Goal: Information Seeking & Learning: Learn about a topic

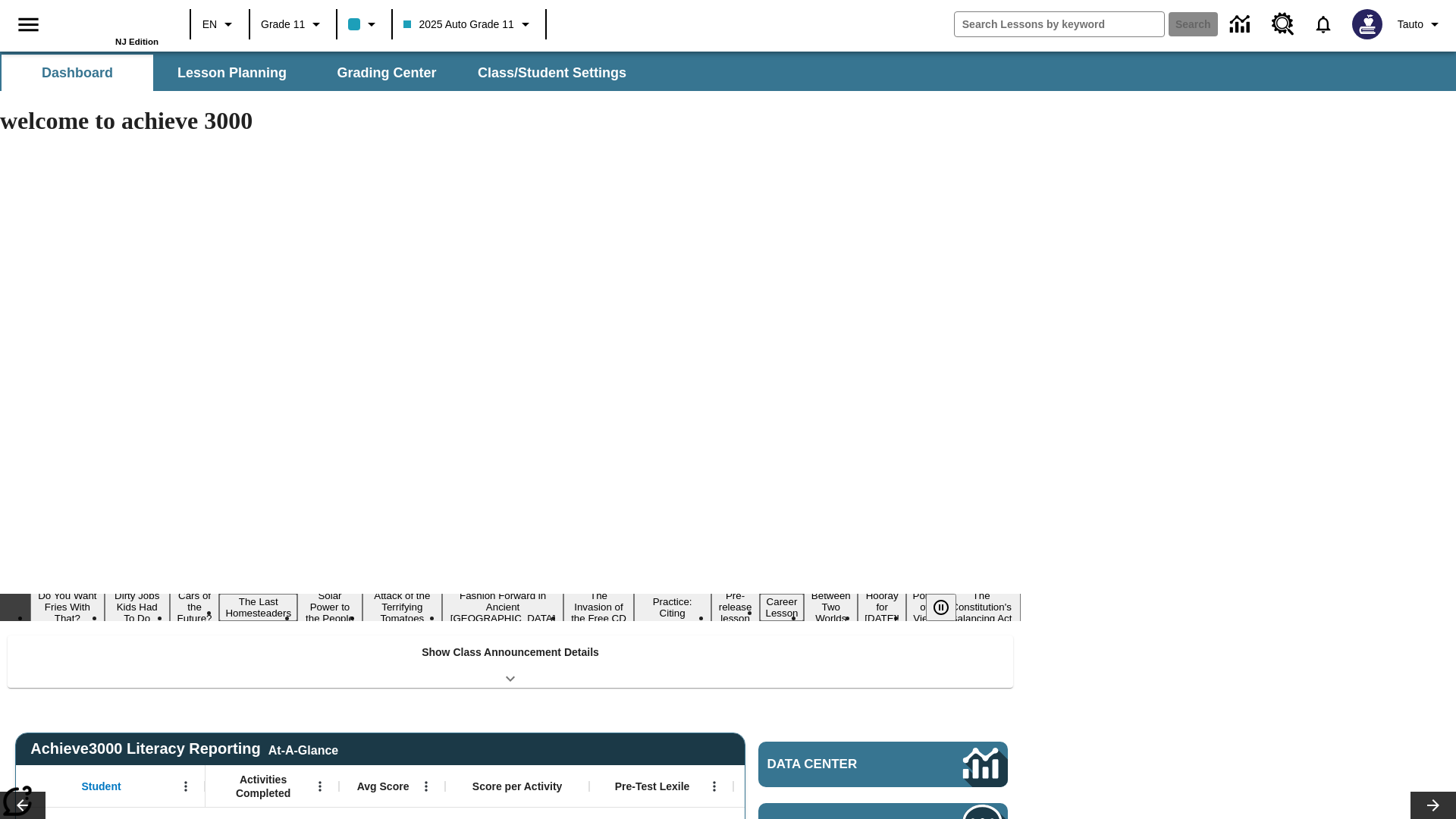
type input "-1"
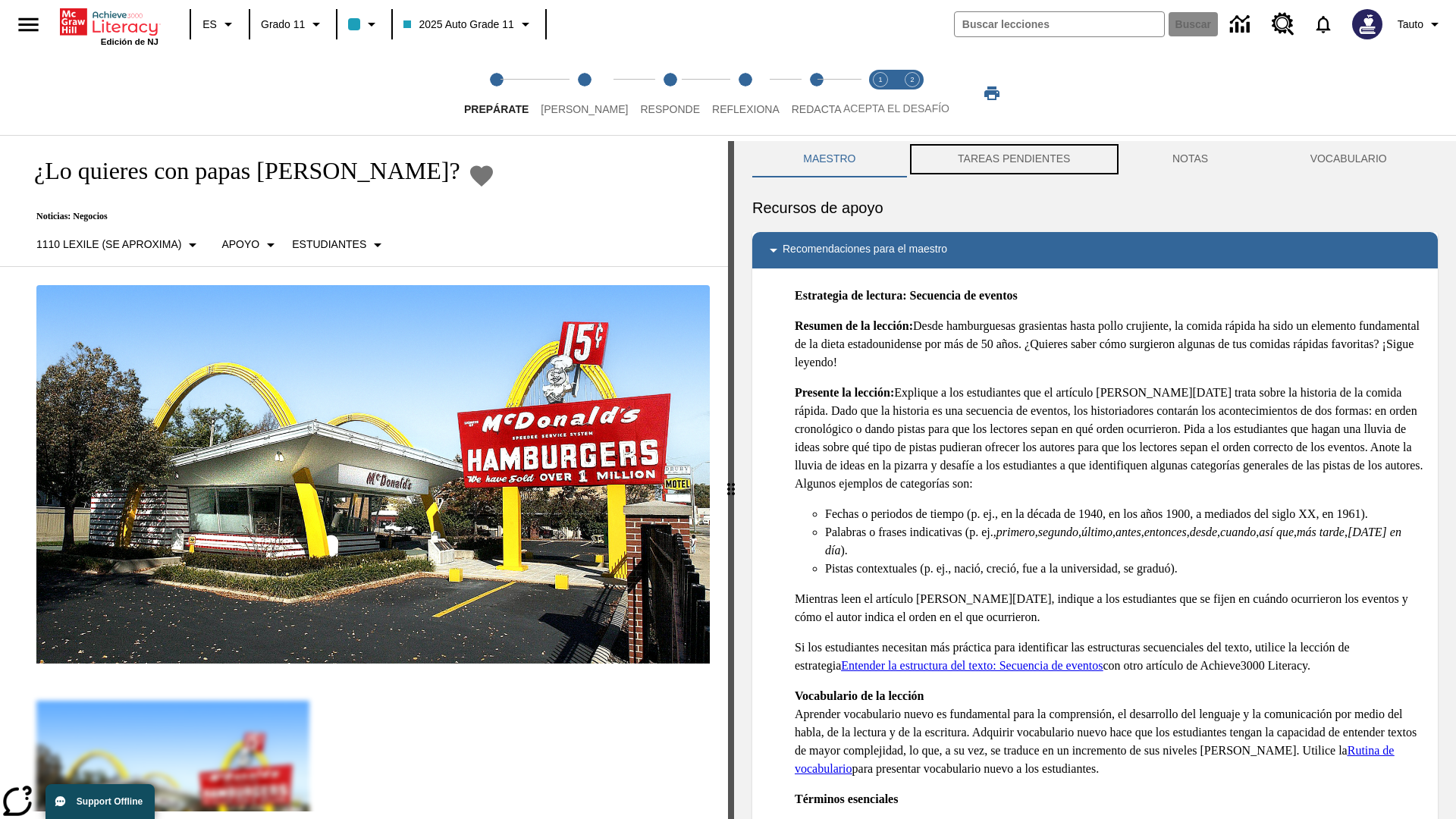
click at [1013, 159] on button "TAREAS PENDIENTES" at bounding box center [1014, 159] width 214 height 37
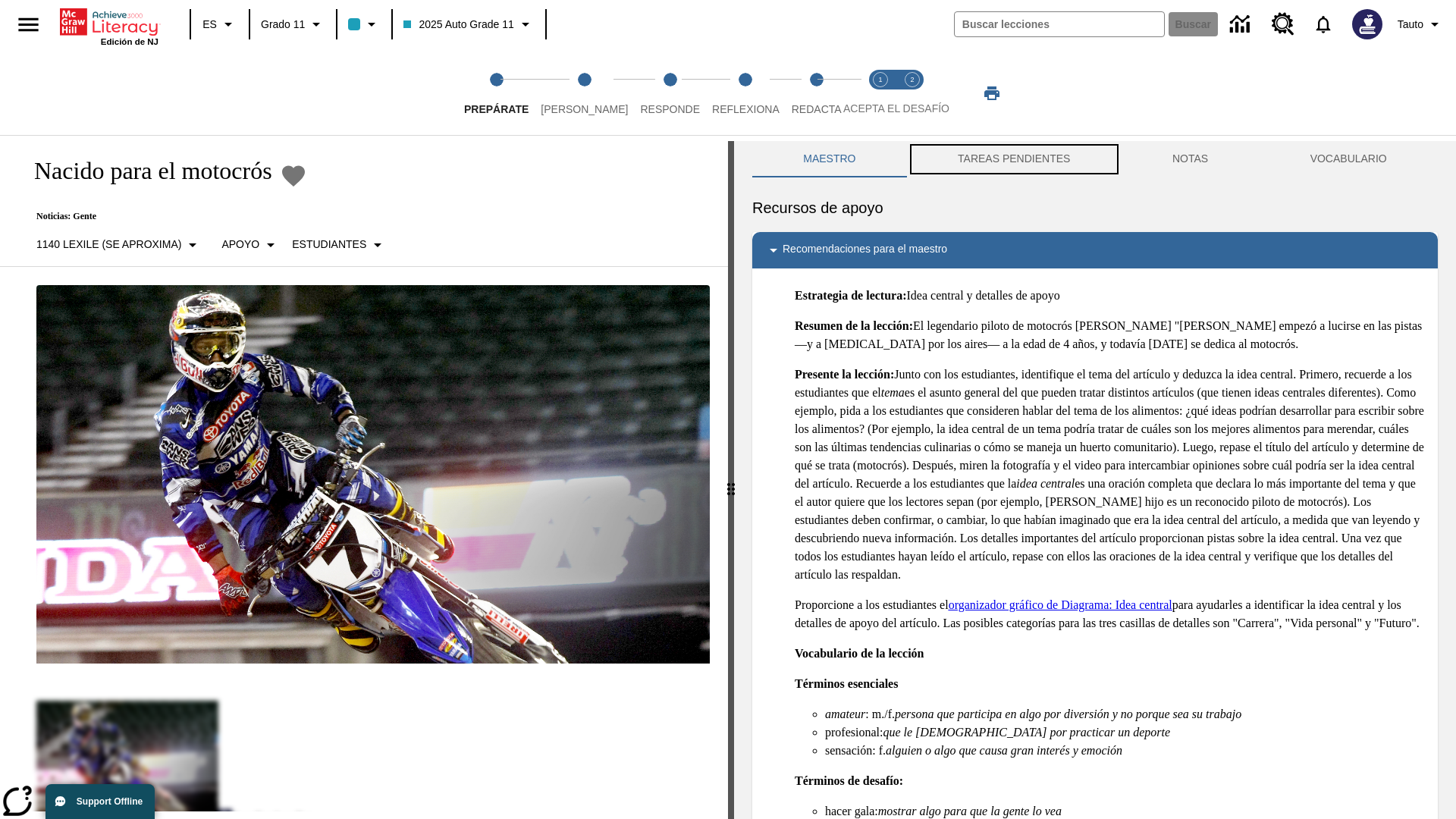
click at [1013, 159] on button "TAREAS PENDIENTES" at bounding box center [1014, 159] width 214 height 37
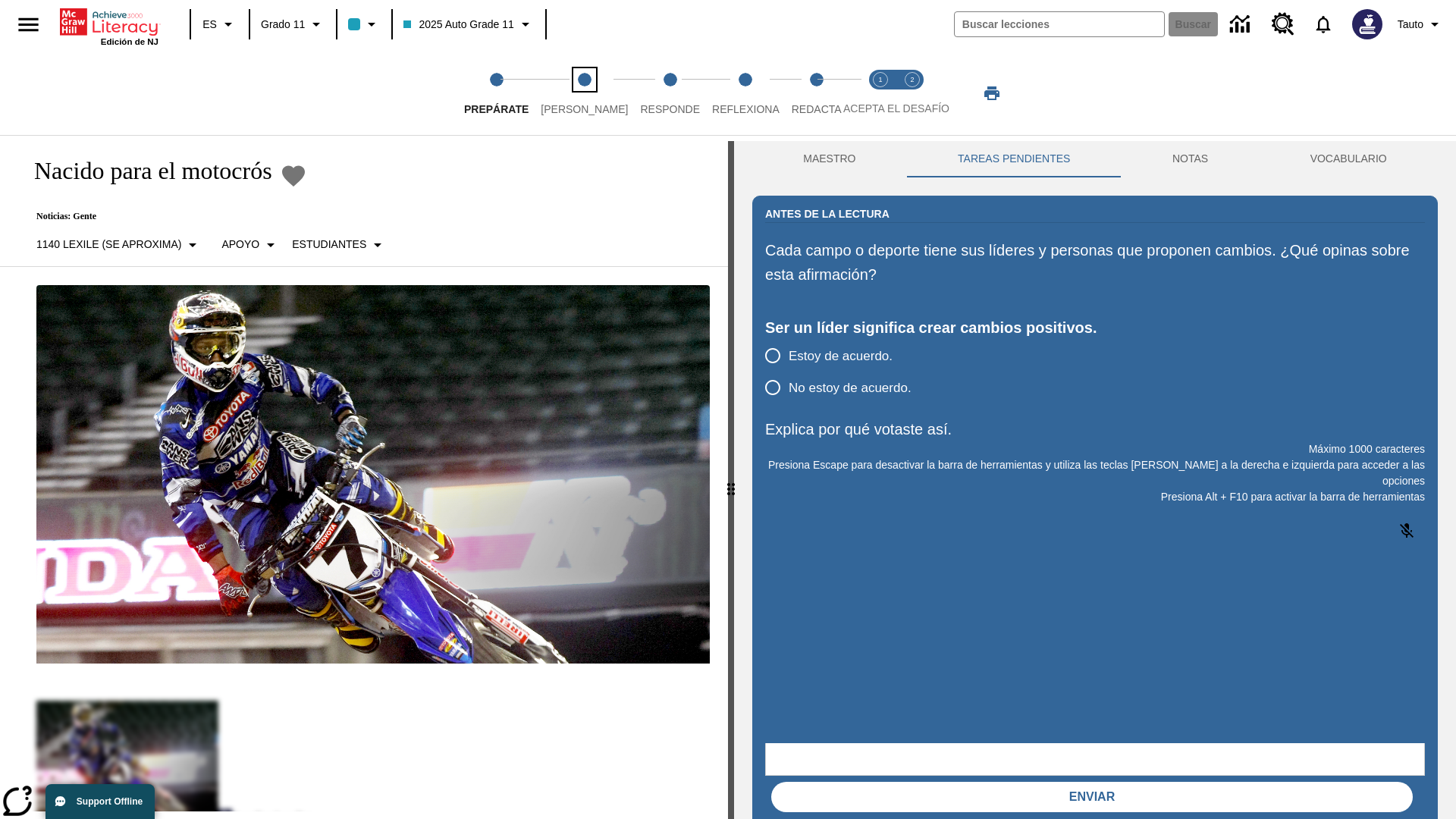
click at [571, 94] on span "[PERSON_NAME]" at bounding box center [584, 103] width 87 height 27
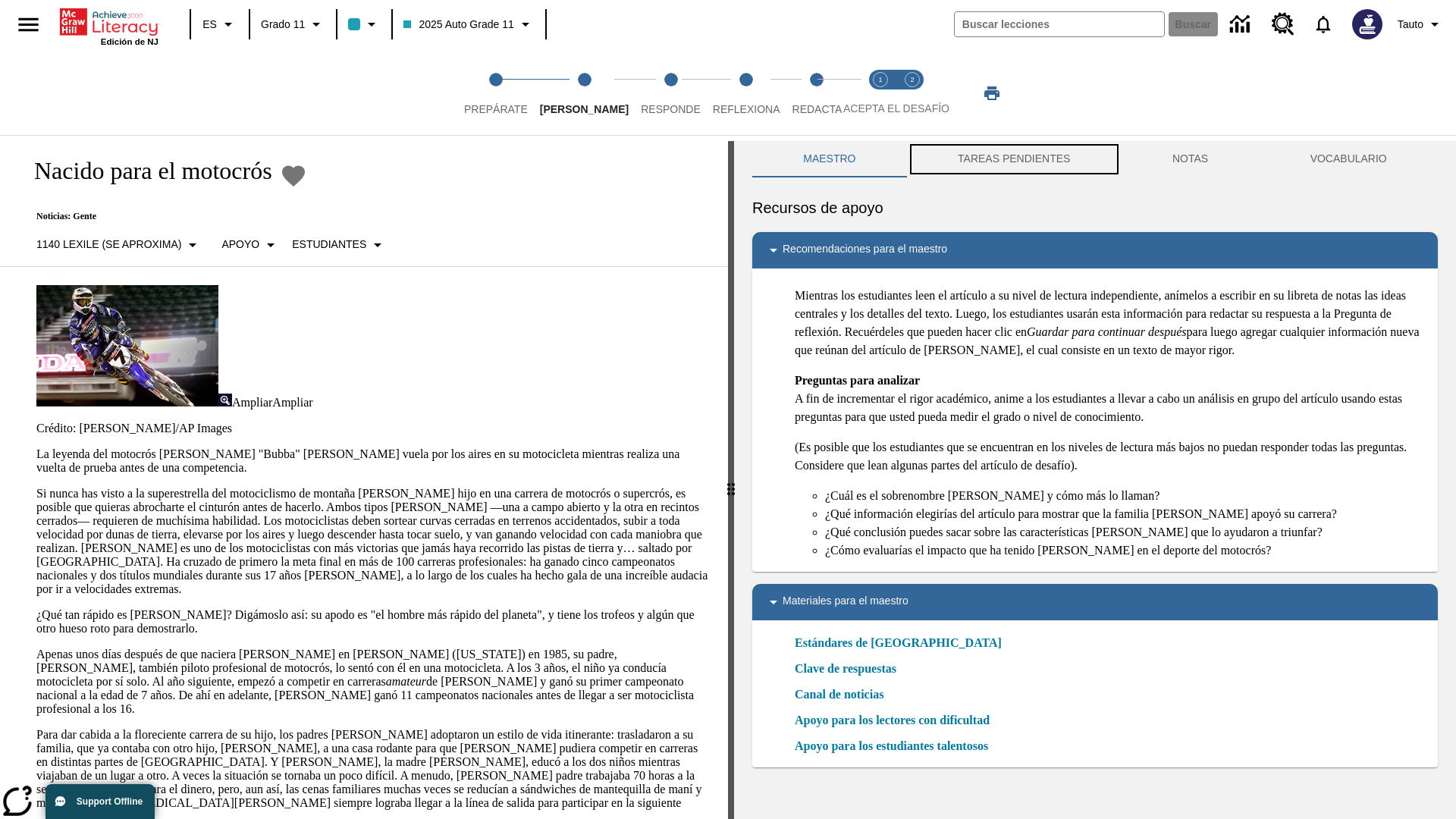
scroll to position [1, 0]
click at [1013, 159] on button "TAREAS PENDIENTES" at bounding box center [1014, 158] width 214 height 37
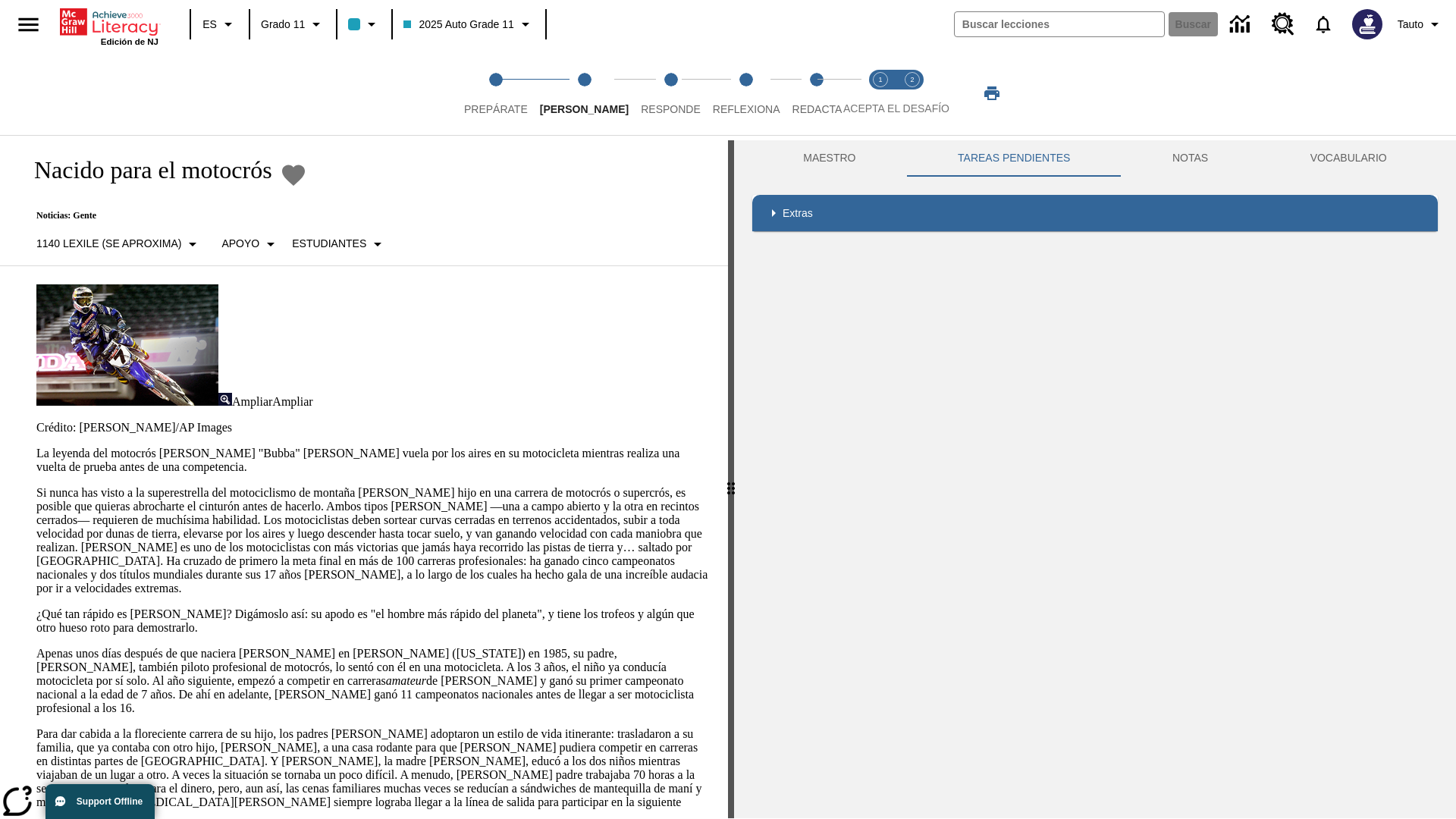
click at [37, 486] on p "Si nunca has visto a la superestrella del motociclismo de montaña [PERSON_NAME]…" at bounding box center [374, 541] width 674 height 109
